Goal: Obtain resource: Obtain resource

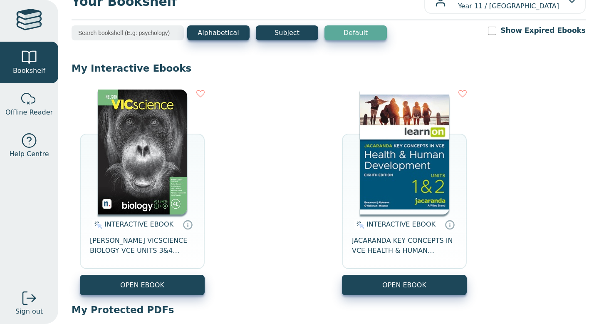
scroll to position [28, 0]
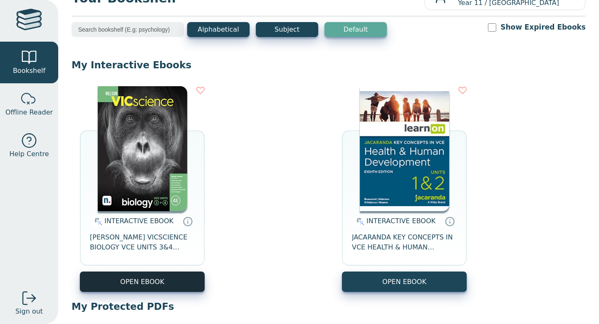
click at [179, 277] on button "OPEN EBOOK" at bounding box center [142, 281] width 125 height 20
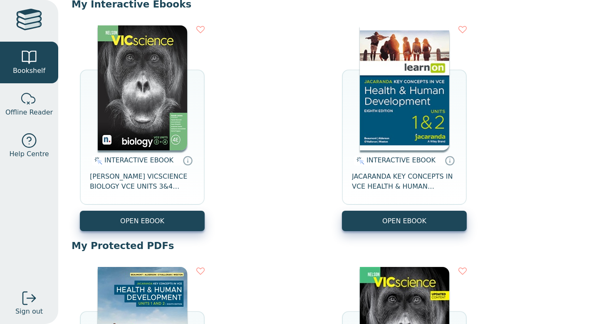
scroll to position [91, 0]
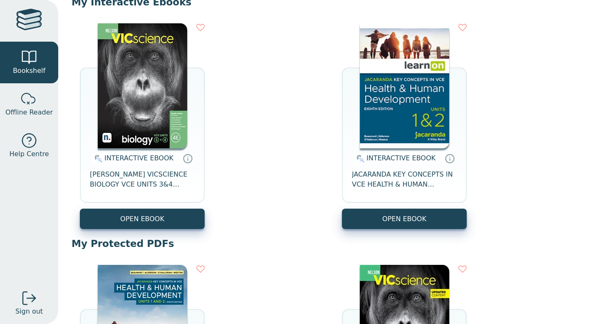
click at [391, 229] on div "INTERACTIVE EBOOK NELSON VICSCIENCE BIOLOGY VCE UNITS 3&4 STUDENT EBOOK 4E OPEN…" at bounding box center [329, 126] width 514 height 222
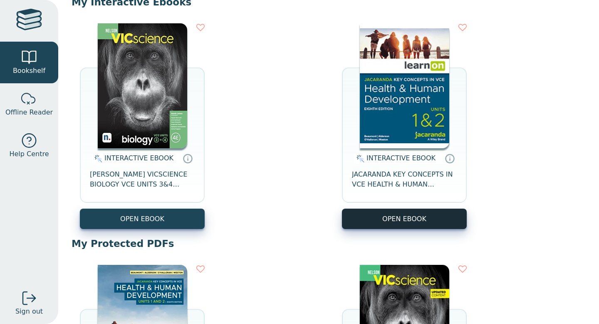
click at [392, 218] on button "OPEN EBOOK" at bounding box center [404, 218] width 125 height 20
